Goal: Task Accomplishment & Management: Use online tool/utility

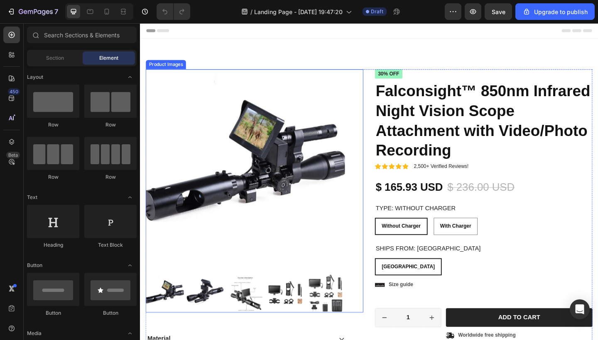
radio input "false"
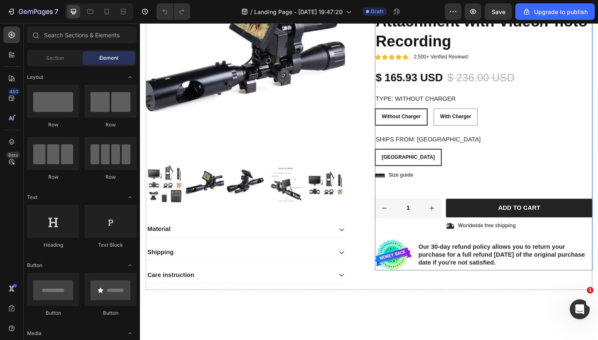
scroll to position [118, 0]
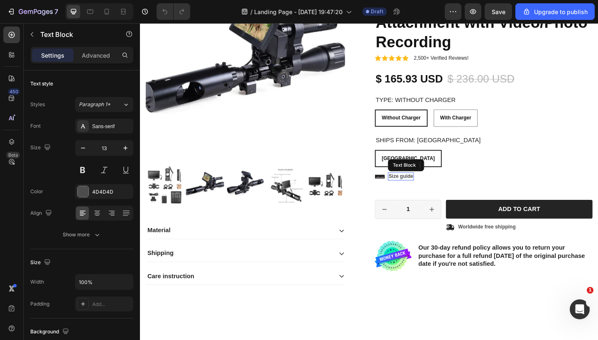
click at [418, 189] on p "Size guide" at bounding box center [423, 190] width 27 height 7
click at [405, 188] on icon at bounding box center [400, 190] width 11 height 4
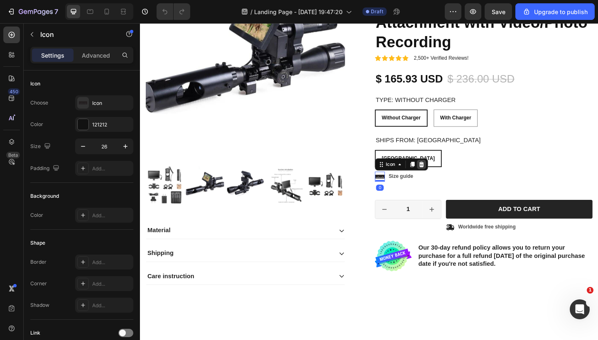
click at [447, 177] on icon at bounding box center [445, 177] width 5 height 6
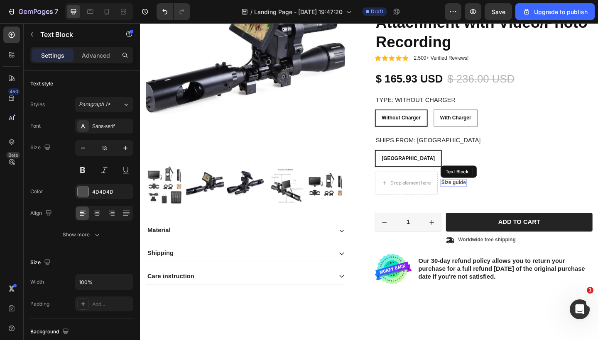
click at [485, 194] on p "Size guide" at bounding box center [480, 197] width 27 height 7
click at [533, 186] on icon at bounding box center [532, 185] width 5 height 6
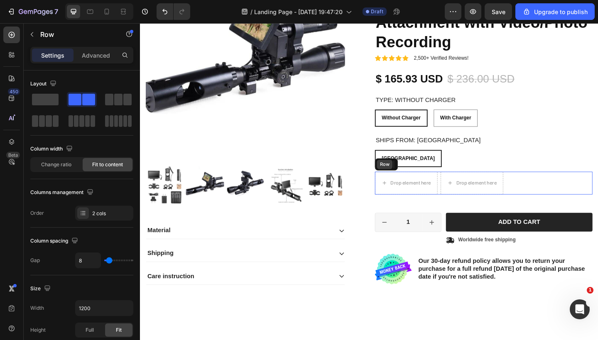
click at [402, 181] on div "Row" at bounding box center [407, 177] width 25 height 13
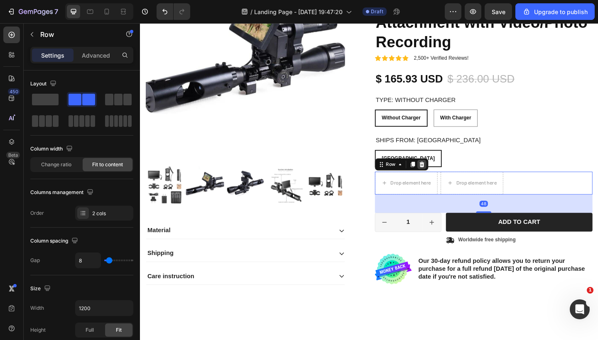
click at [447, 176] on icon at bounding box center [446, 177] width 5 height 6
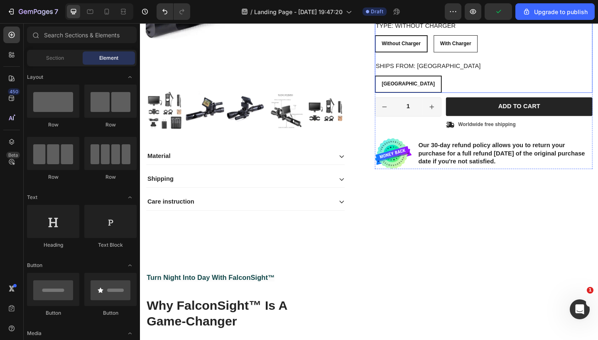
scroll to position [201, 0]
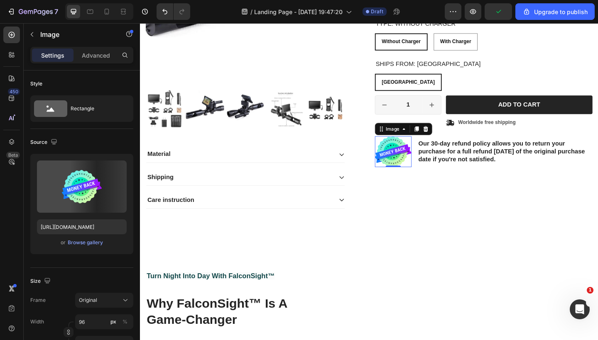
click at [414, 164] on img at bounding box center [415, 164] width 40 height 34
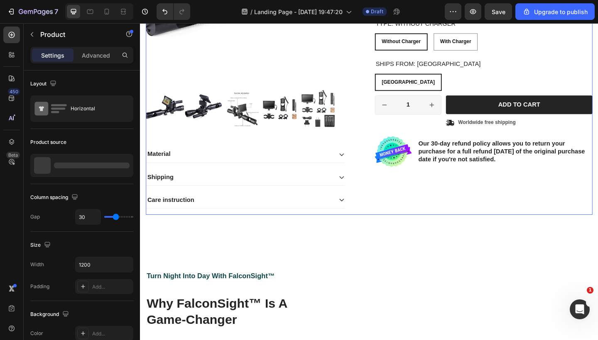
radio input "false"
click at [444, 182] on div "Icon Icon Icon Icon Icon Icon List 2,500+ Verified Reviews! Text Block Row 30% …" at bounding box center [513, 52] width 237 height 359
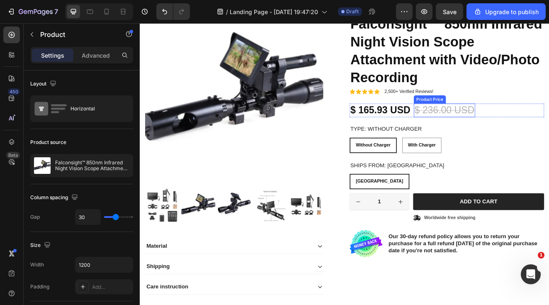
scroll to position [142, 0]
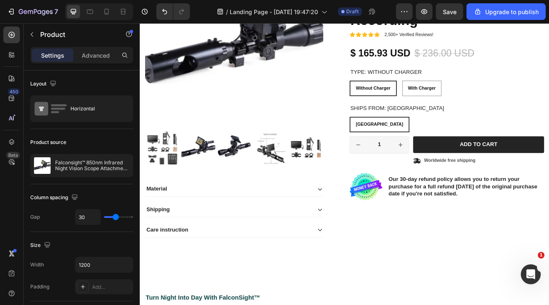
click at [454, 245] on div "Icon Icon Icon Icon Icon Icon List 2,500+ Verified Reviews! Text Block Row 30% …" at bounding box center [513, 110] width 237 height 359
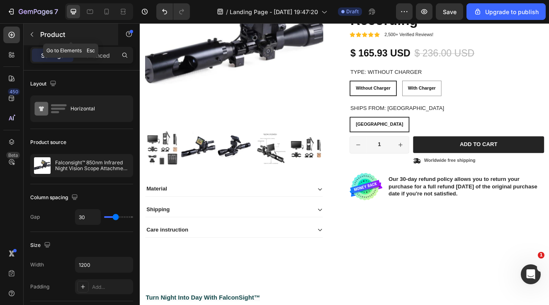
click at [34, 36] on icon "button" at bounding box center [32, 34] width 7 height 7
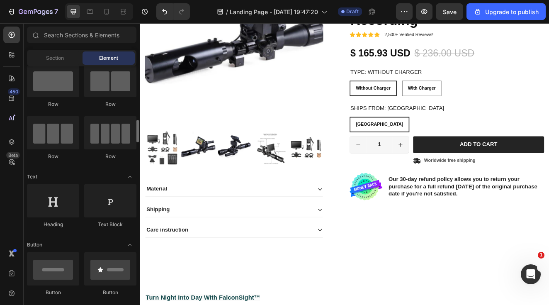
scroll to position [0, 0]
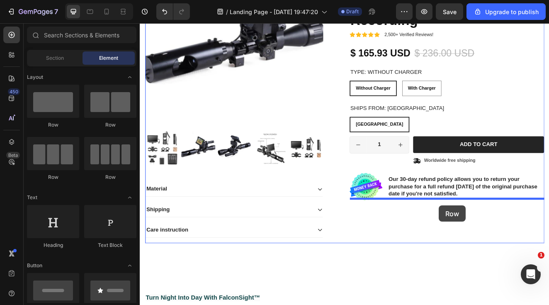
drag, startPoint x: 194, startPoint y: 134, endPoint x: 504, endPoint y: 245, distance: 328.7
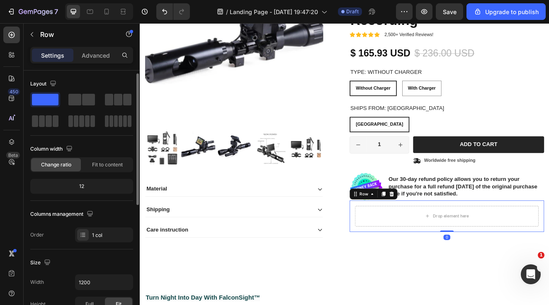
scroll to position [159, 0]
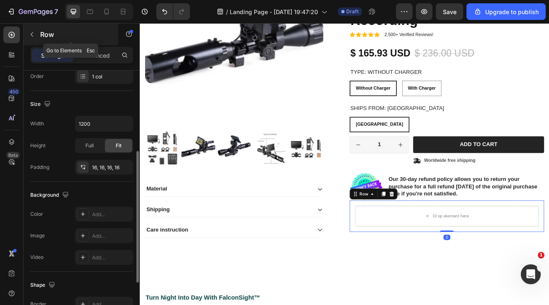
click at [32, 29] on button "button" at bounding box center [31, 34] width 13 height 13
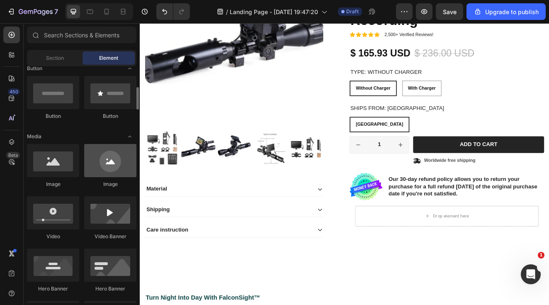
scroll to position [199, 0]
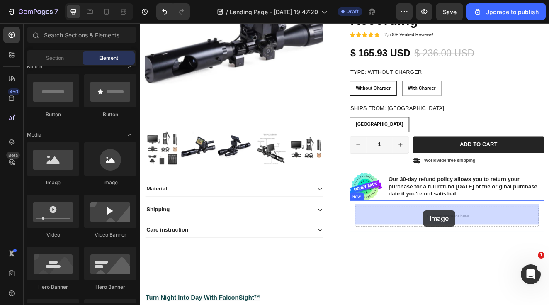
drag, startPoint x: 190, startPoint y: 188, endPoint x: 484, endPoint y: 251, distance: 300.4
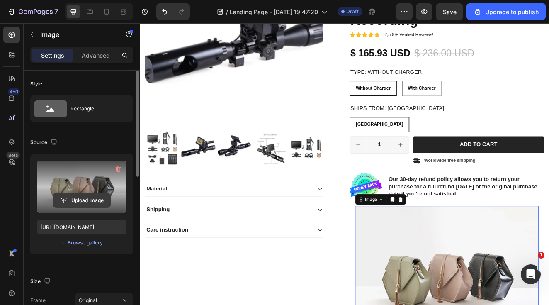
click at [70, 201] on input "file" at bounding box center [81, 200] width 57 height 14
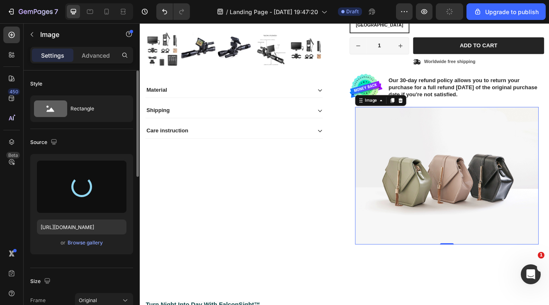
scroll to position [258, 0]
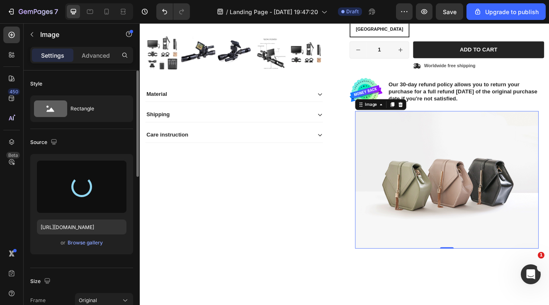
click at [80, 183] on div at bounding box center [82, 187] width 22 height 22
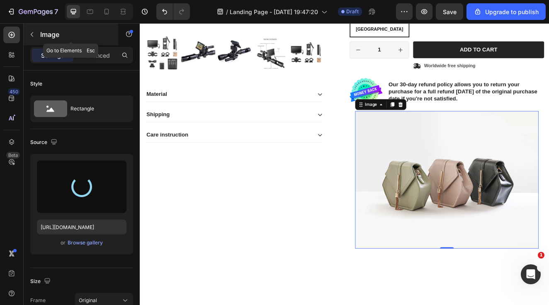
click at [34, 34] on icon "button" at bounding box center [32, 34] width 7 height 7
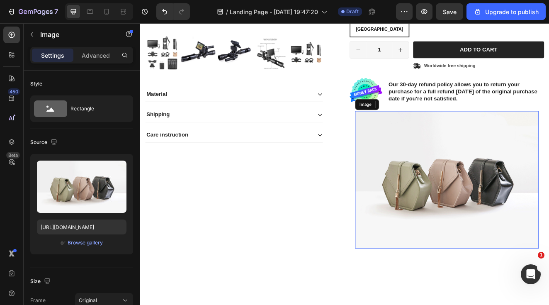
click at [461, 203] on img at bounding box center [513, 214] width 223 height 168
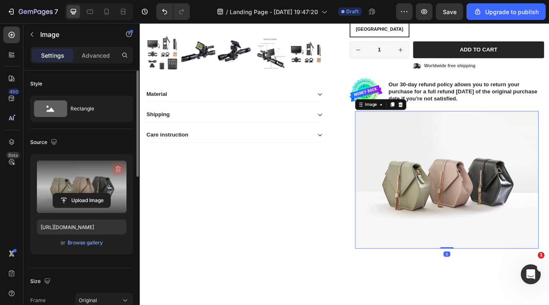
click at [118, 169] on icon "button" at bounding box center [117, 169] width 1 height 2
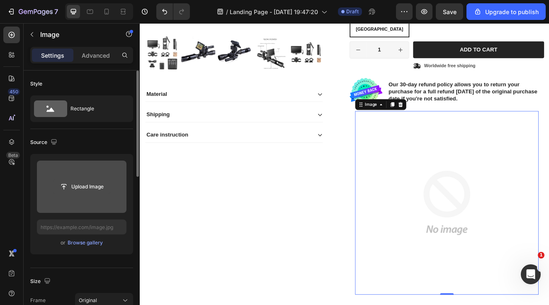
click at [95, 186] on input "file" at bounding box center [81, 187] width 57 height 14
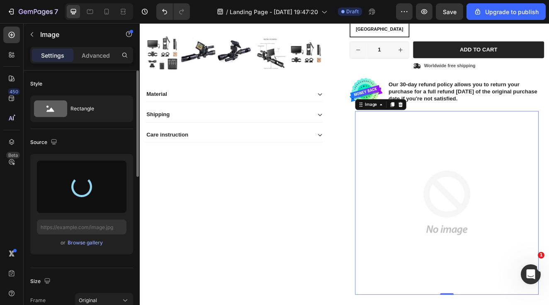
type input "[URL][DOMAIN_NAME]"
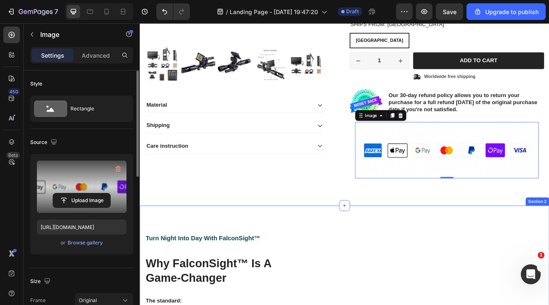
scroll to position [240, 0]
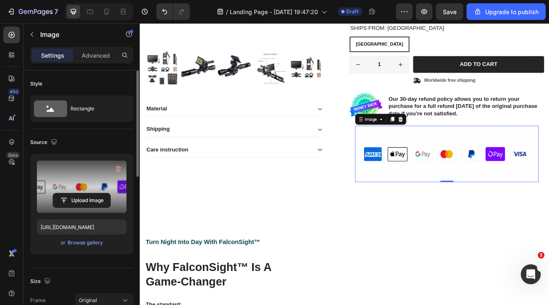
click at [517, 204] on img at bounding box center [513, 182] width 223 height 68
drag, startPoint x: 515, startPoint y: 213, endPoint x: 512, endPoint y: 181, distance: 31.6
click at [512, 181] on div "Image 0" at bounding box center [513, 182] width 223 height 68
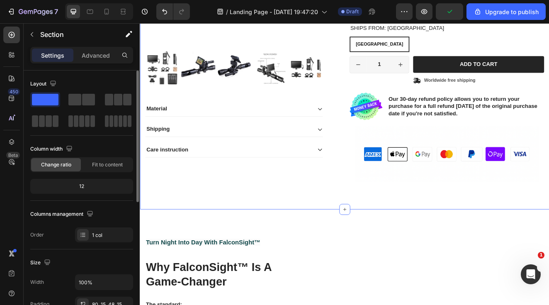
click at [448, 232] on div "Product Images Material Shipping Care instruction Accordion Icon Icon Icon Icon…" at bounding box center [389, 24] width 498 height 449
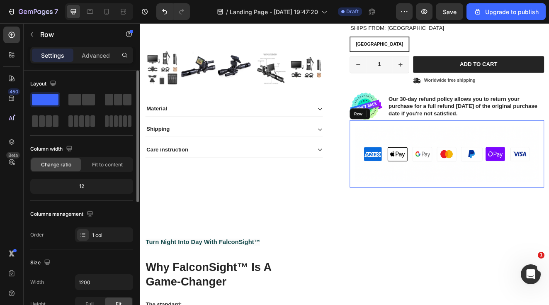
click at [476, 142] on div "Image Row" at bounding box center [513, 182] width 237 height 82
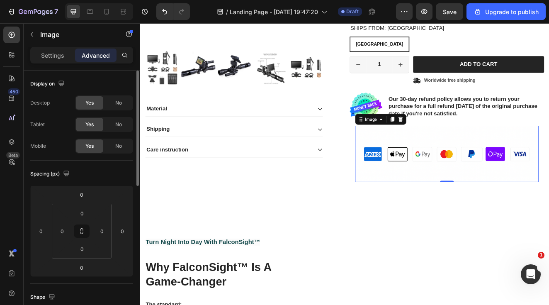
click at [477, 154] on img at bounding box center [513, 182] width 223 height 68
click at [476, 150] on img at bounding box center [513, 182] width 223 height 68
click at [82, 191] on input "0" at bounding box center [81, 194] width 17 height 12
type input "-2"
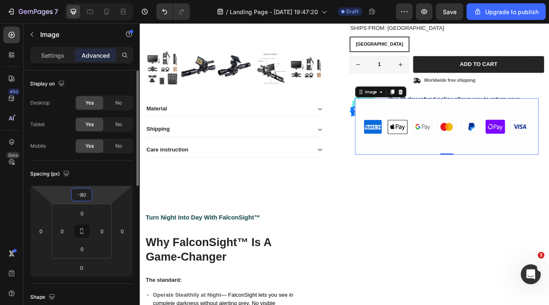
type input "-8"
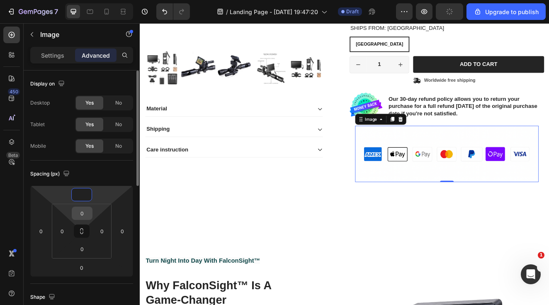
type input "0"
click at [76, 212] on input "0" at bounding box center [82, 213] width 17 height 12
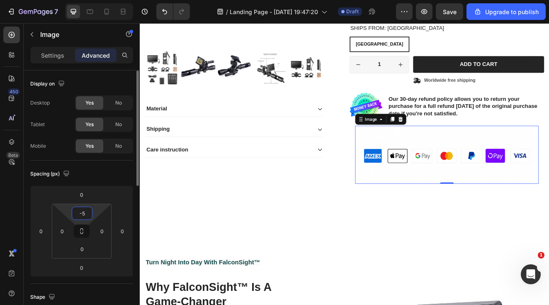
type input "-"
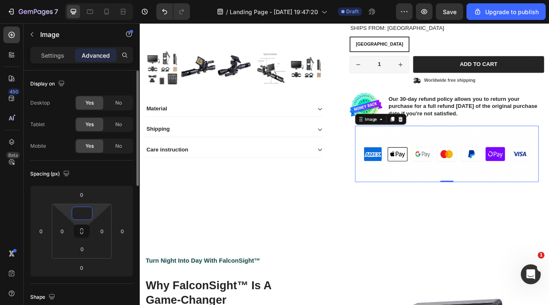
type input "0"
click at [454, 179] on img at bounding box center [513, 182] width 223 height 68
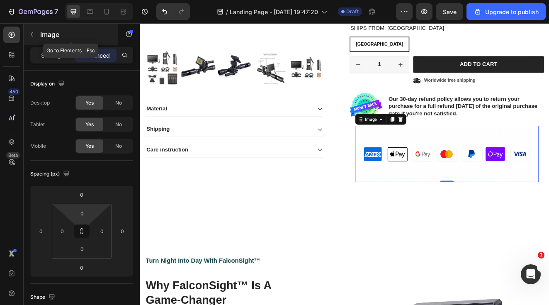
click at [29, 41] on div "Image" at bounding box center [71, 35] width 95 height 22
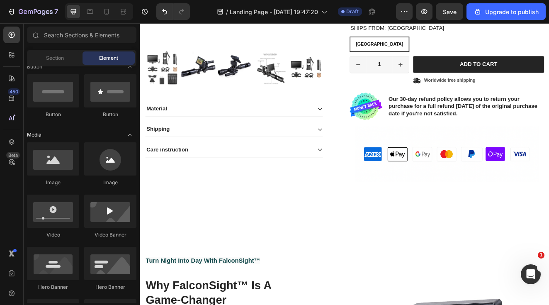
scroll to position [0, 0]
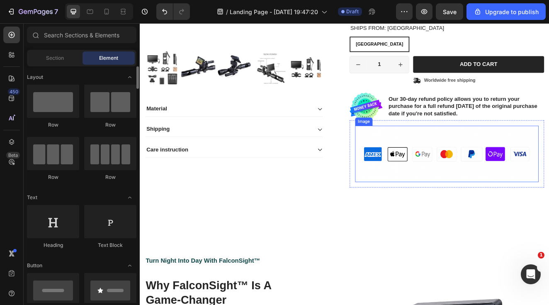
click at [474, 163] on img at bounding box center [513, 182] width 223 height 68
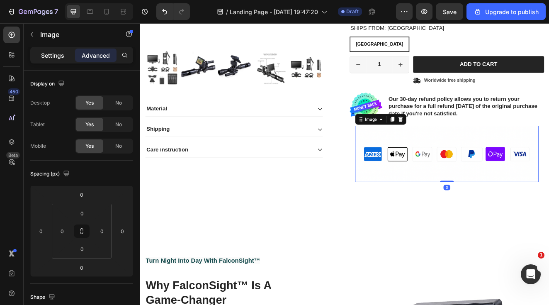
click at [51, 59] on p "Settings" at bounding box center [52, 55] width 23 height 9
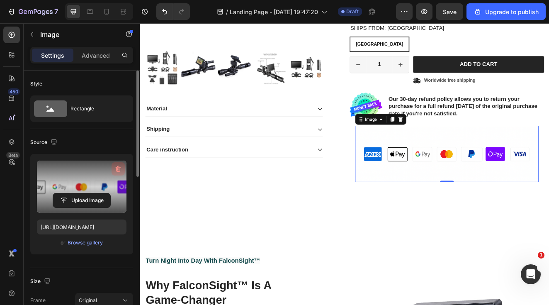
click at [118, 166] on icon "button" at bounding box center [118, 169] width 5 height 6
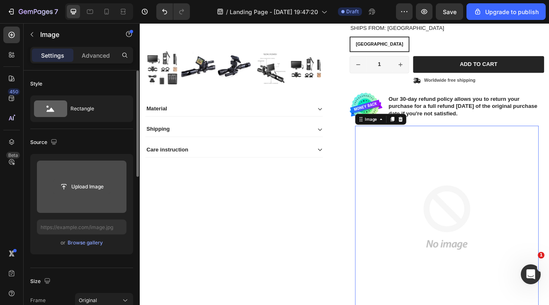
click at [86, 183] on input "file" at bounding box center [81, 187] width 57 height 14
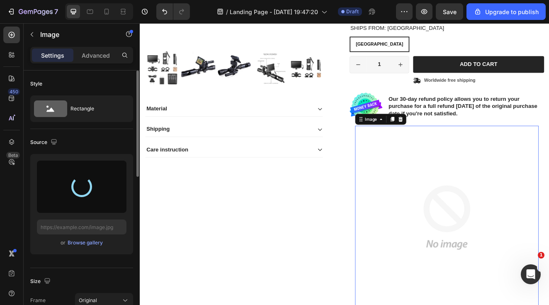
type input "[URL][DOMAIN_NAME]"
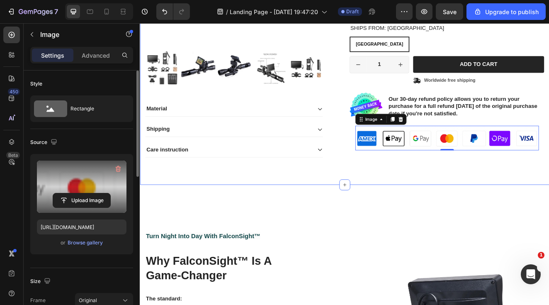
click at [388, 200] on div "Product Images Material Shipping Care instruction Accordion Icon Icon Icon Icon…" at bounding box center [389, 9] width 498 height 419
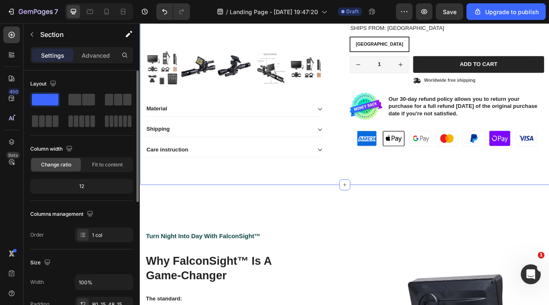
click at [339, 201] on div "Product Images Material Shipping Care instruction Accordion Icon Icon Icon Icon…" at bounding box center [389, 9] width 498 height 419
click at [317, 193] on div "Product Images Material Shipping Care instruction Accordion Icon Icon Icon Icon…" at bounding box center [389, 17] width 486 height 366
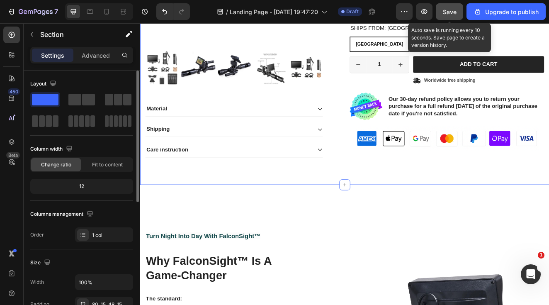
click at [458, 13] on button "Save" at bounding box center [449, 11] width 27 height 17
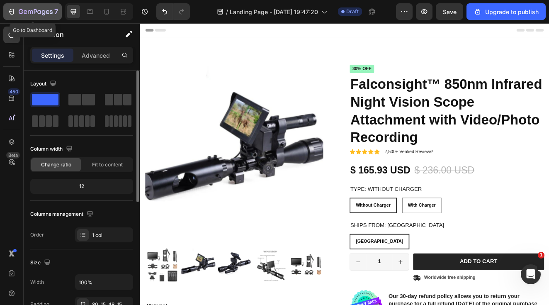
click at [20, 19] on button "7" at bounding box center [32, 11] width 59 height 17
click at [16, 13] on div "7" at bounding box center [32, 12] width 51 height 10
